Goal: Use online tool/utility: Utilize a website feature to perform a specific function

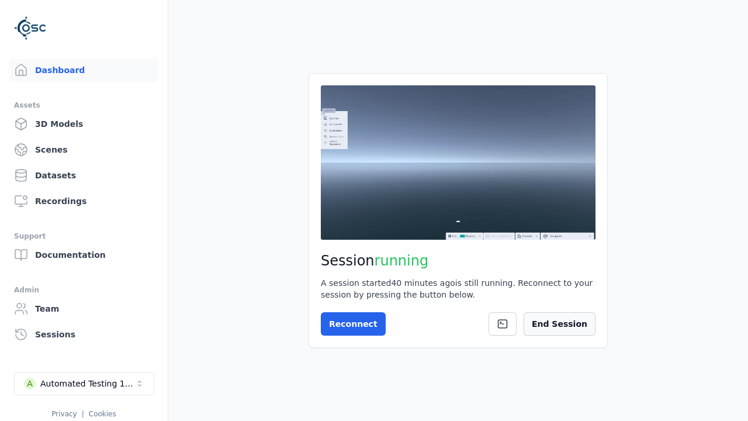
click at [580, 316] on button "End Session" at bounding box center [559, 323] width 72 height 23
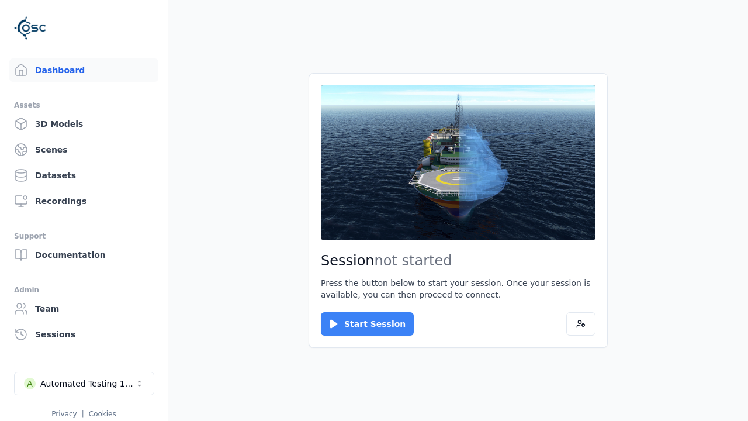
click at [360, 324] on button "Start Session" at bounding box center [367, 323] width 93 height 23
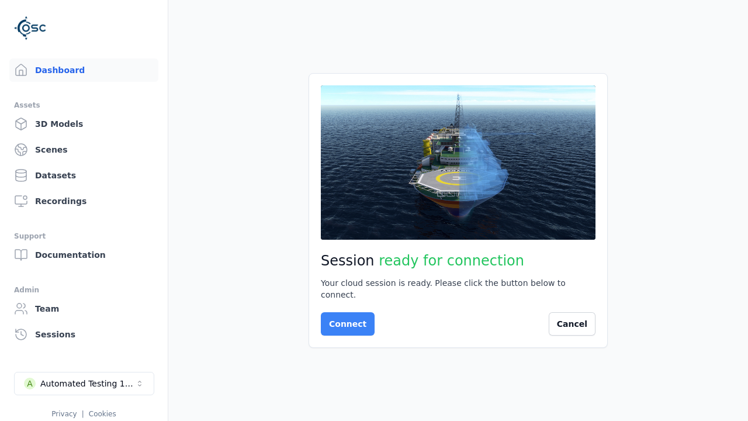
click at [344, 318] on button "Connect" at bounding box center [348, 323] width 54 height 23
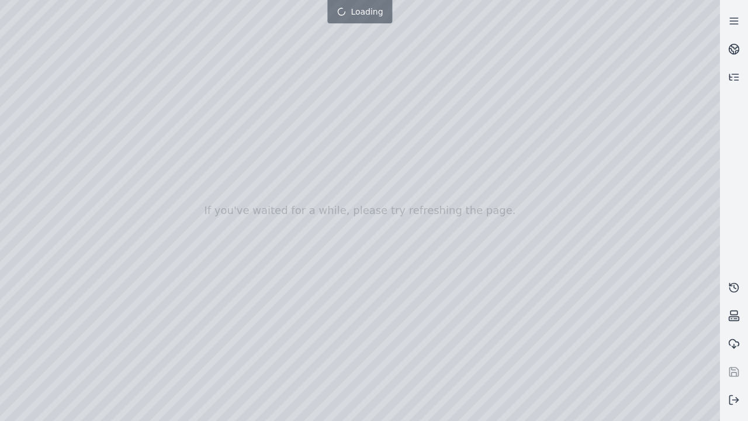
click at [3, 3] on div at bounding box center [360, 210] width 720 height 421
click at [4, 75] on div at bounding box center [360, 210] width 720 height 421
